Goal: Information Seeking & Learning: Learn about a topic

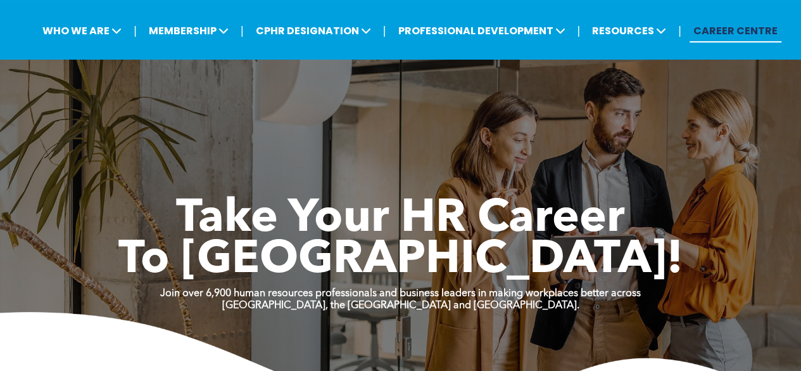
scroll to position [59, 0]
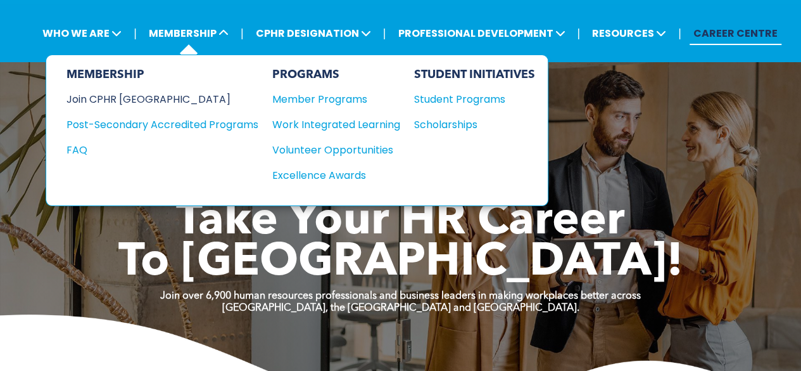
click at [119, 101] on div "Join CPHR [GEOGRAPHIC_DATA]" at bounding box center [153, 99] width 173 height 16
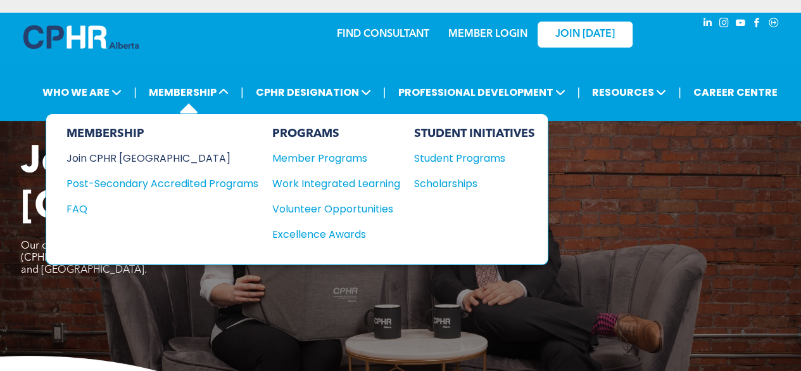
click at [137, 157] on div "Join CPHR [GEOGRAPHIC_DATA]" at bounding box center [153, 158] width 173 height 16
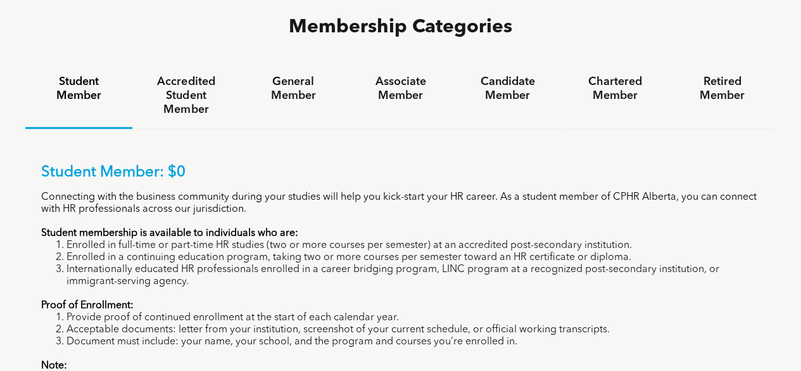
scroll to position [834, 0]
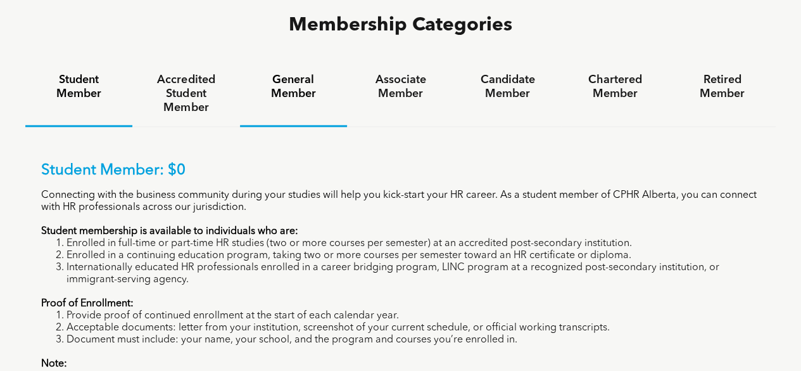
click at [295, 73] on h4 "General Member" at bounding box center [294, 87] width 84 height 28
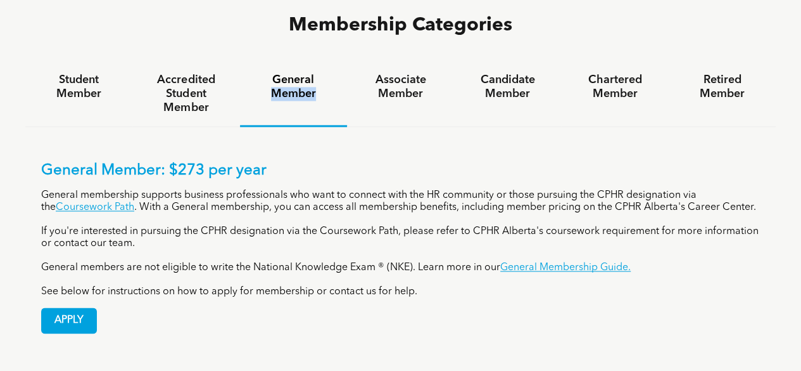
click at [295, 73] on h4 "General Member" at bounding box center [294, 87] width 84 height 28
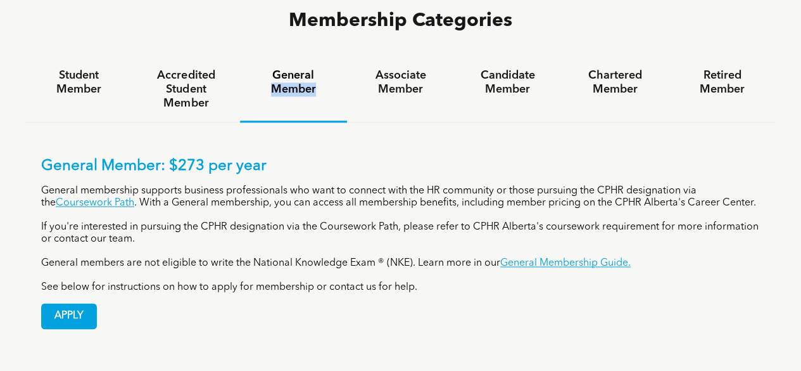
scroll to position [836, 0]
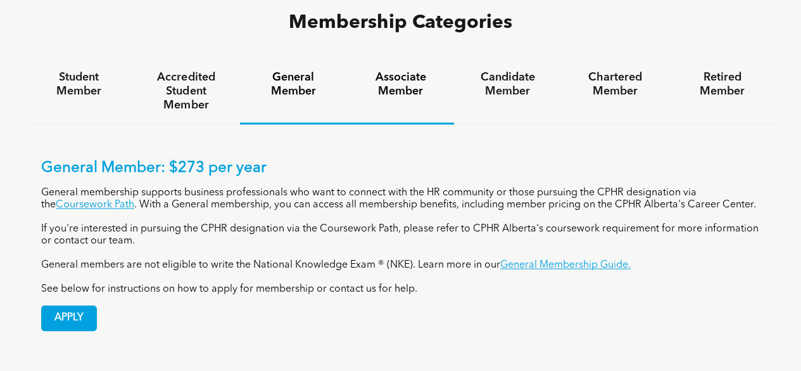
click at [412, 70] on h4 "Associate Member" at bounding box center [401, 84] width 84 height 28
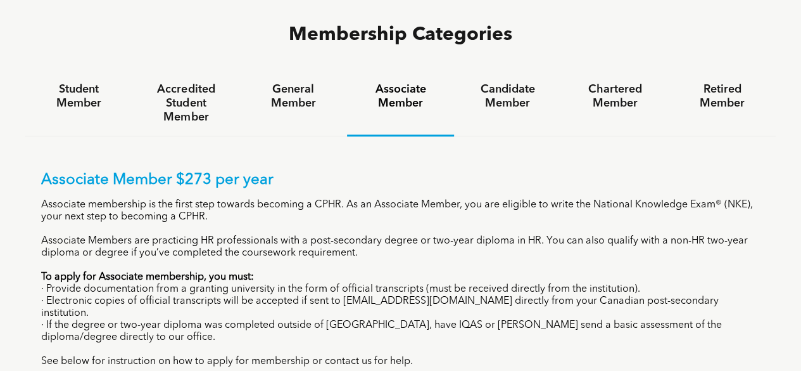
scroll to position [825, 0]
click at [509, 70] on div "Candidate Member" at bounding box center [507, 102] width 107 height 65
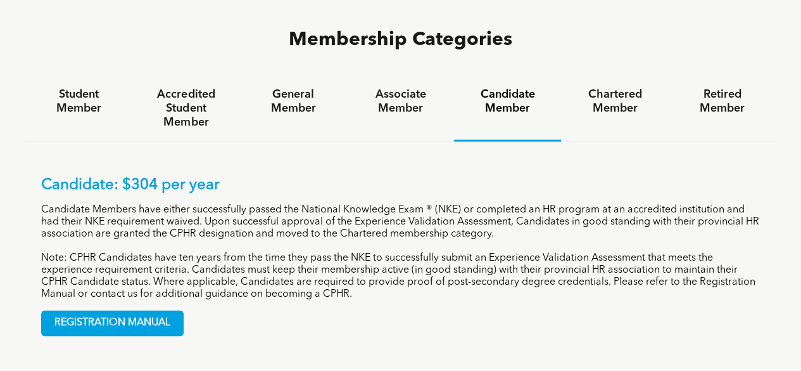
scroll to position [820, 0]
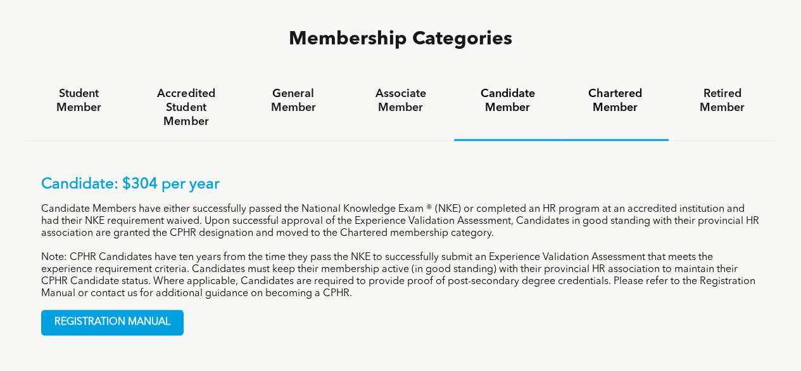
click at [619, 87] on h4 "Chartered Member" at bounding box center [615, 101] width 84 height 28
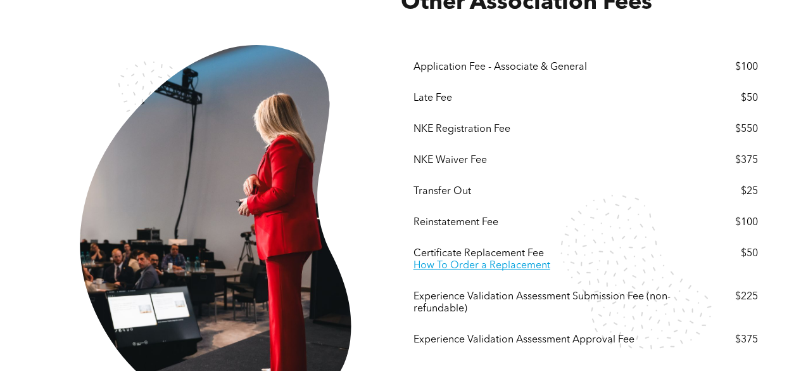
scroll to position [2077, 0]
